Goal: Task Accomplishment & Management: Manage account settings

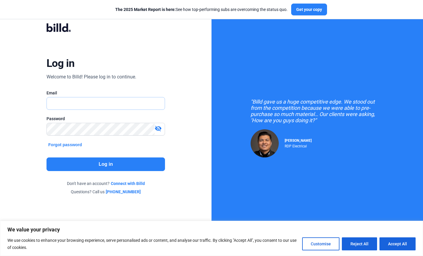
click at [85, 106] on input "text" at bounding box center [103, 103] width 112 height 12
type input "[PERSON_NAME][EMAIL_ADDRESS][PERSON_NAME][DOMAIN_NAME]"
click at [107, 161] on button "Log in" at bounding box center [105, 165] width 118 height 14
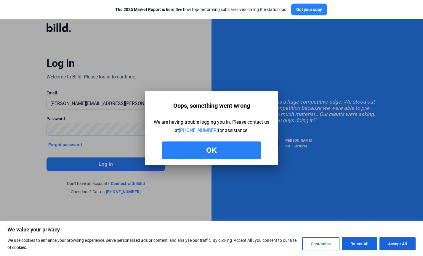
click at [204, 153] on button "Ok" at bounding box center [211, 151] width 99 height 18
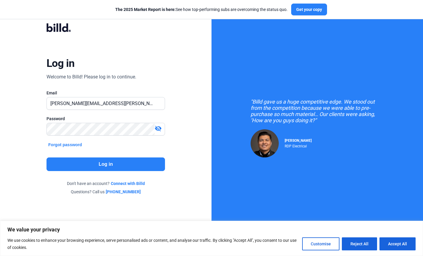
click at [156, 127] on mat-icon "visibility_off" at bounding box center [158, 128] width 7 height 7
click at [100, 162] on button "Log in" at bounding box center [105, 165] width 118 height 14
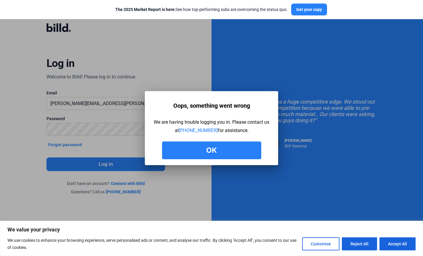
click at [201, 152] on button "Ok" at bounding box center [211, 151] width 99 height 18
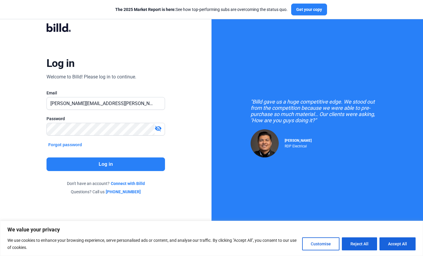
click at [78, 145] on button "Forgot password" at bounding box center [64, 145] width 37 height 7
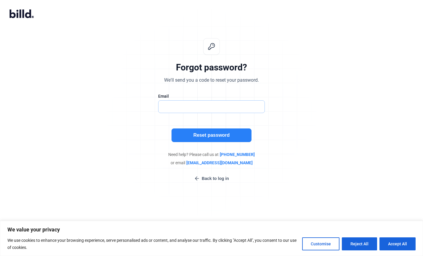
click at [203, 104] on input "text" at bounding box center [208, 107] width 100 height 12
type input "[PERSON_NAME][EMAIL_ADDRESS][PERSON_NAME][DOMAIN_NAME]"
click at [205, 136] on button "Reset password" at bounding box center [211, 136] width 80 height 14
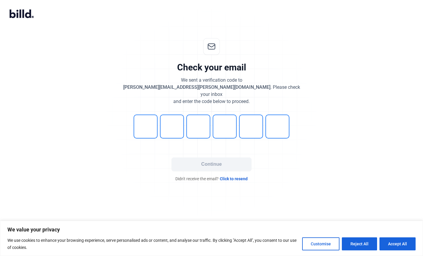
click at [233, 176] on span "Click to resend" at bounding box center [234, 179] width 28 height 6
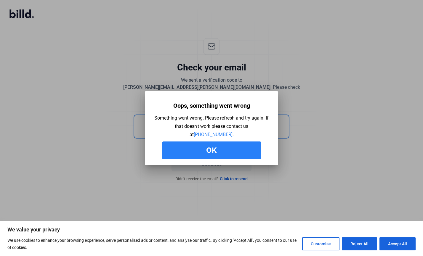
click at [220, 151] on button "Ok" at bounding box center [211, 151] width 99 height 18
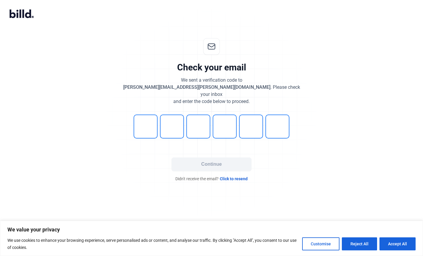
click at [230, 176] on span "Click to resend" at bounding box center [234, 179] width 28 height 6
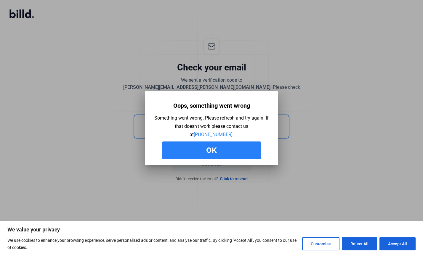
click at [214, 150] on button "Ok" at bounding box center [211, 151] width 99 height 18
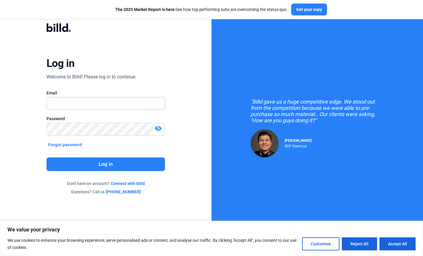
click at [118, 102] on input "text" at bounding box center [106, 103] width 118 height 12
type input "[PERSON_NAME][EMAIL_ADDRESS][PERSON_NAME][DOMAIN_NAME]"
click at [115, 163] on button "Log in" at bounding box center [105, 165] width 118 height 14
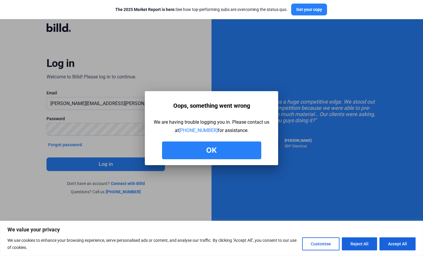
click at [211, 155] on button "Ok" at bounding box center [211, 151] width 99 height 18
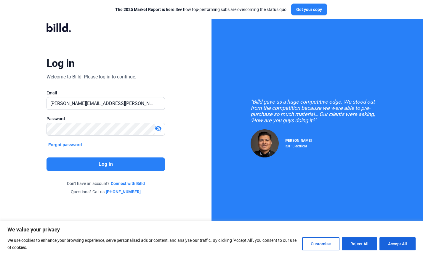
click at [69, 145] on button "Forgot password" at bounding box center [64, 145] width 37 height 7
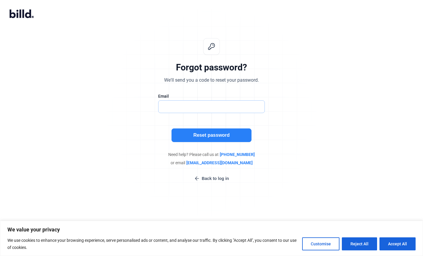
click at [180, 109] on input "text" at bounding box center [208, 107] width 100 height 12
type input "[PERSON_NAME][EMAIL_ADDRESS][PERSON_NAME][DOMAIN_NAME]"
click at [203, 135] on button "Reset password" at bounding box center [211, 136] width 80 height 14
